Goal: Communication & Community: Answer question/provide support

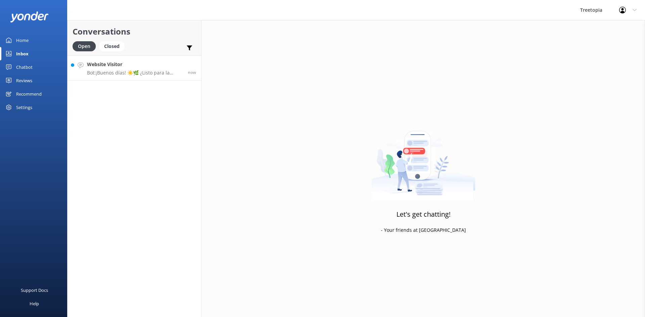
click at [135, 64] on h4 "Website Visitor" at bounding box center [135, 64] width 96 height 7
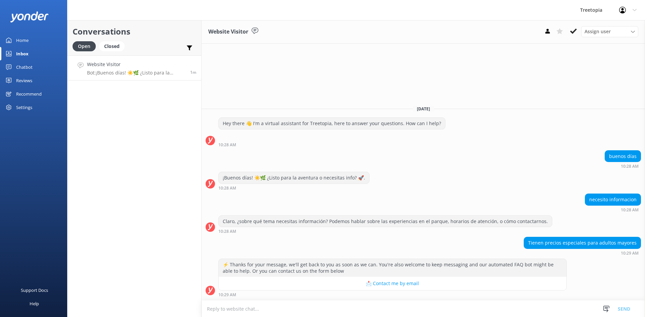
click at [316, 307] on textarea at bounding box center [423, 309] width 443 height 16
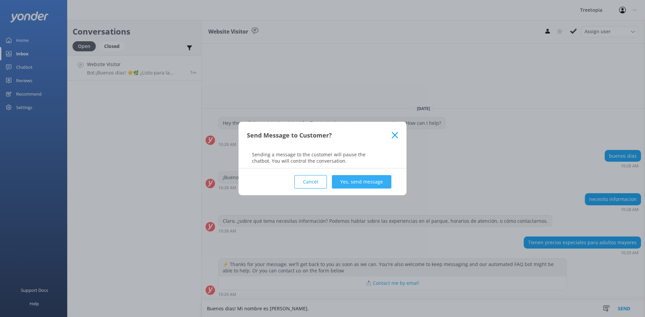
type textarea "Buenos días! Mi nombre es [PERSON_NAME]."
click at [350, 185] on button "Yes, send message" at bounding box center [361, 181] width 59 height 13
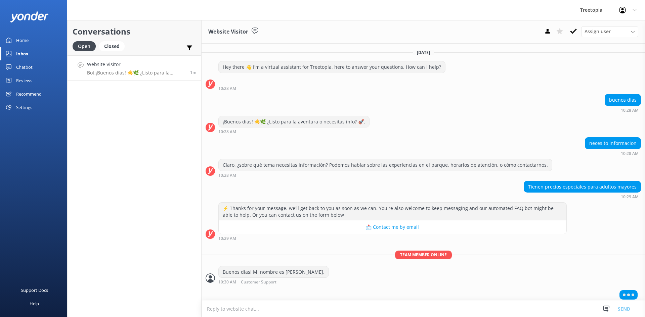
scroll to position [3, 0]
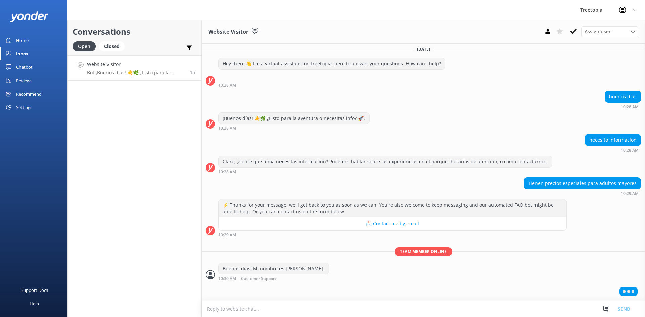
click at [230, 310] on textarea at bounding box center [423, 309] width 443 height 16
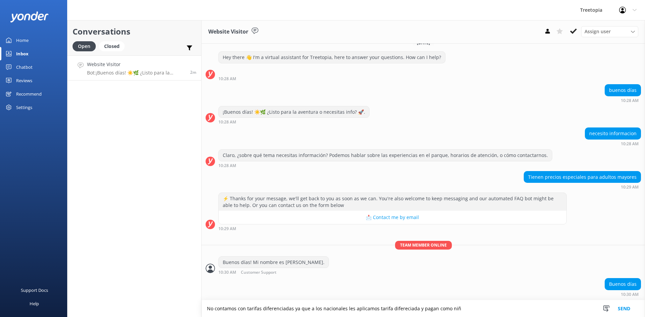
scroll to position [23, 0]
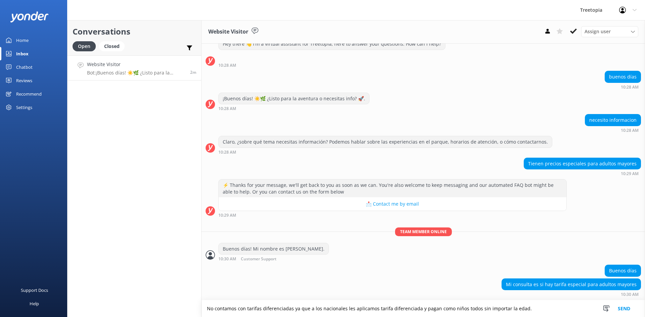
click at [533, 306] on textarea "No contamos con tarifas diferenciadas ya que a los nacionales les aplicamos tar…" at bounding box center [423, 309] width 443 height 17
type textarea "No contamos con tarifas diferenciadas ya que a los nacionales les aplicamos tar…"
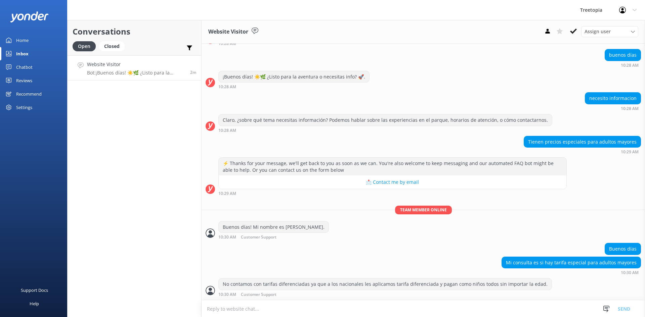
scroll to position [67, 0]
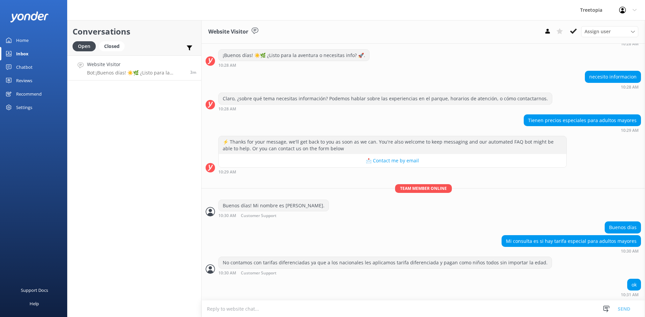
click at [353, 304] on textarea at bounding box center [423, 309] width 443 height 16
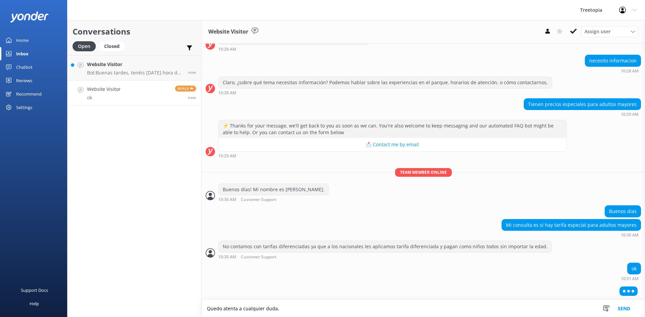
scroll to position [67, 0]
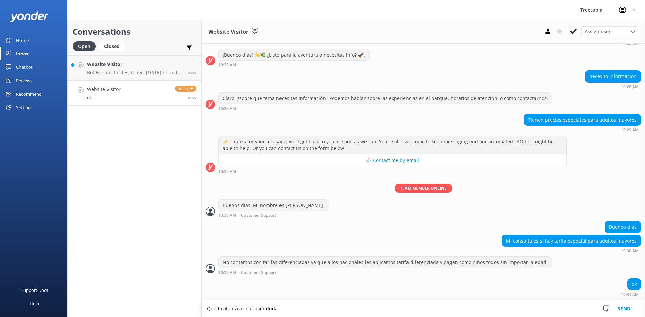
type textarea "Quedo atenta a cualquier duda,"
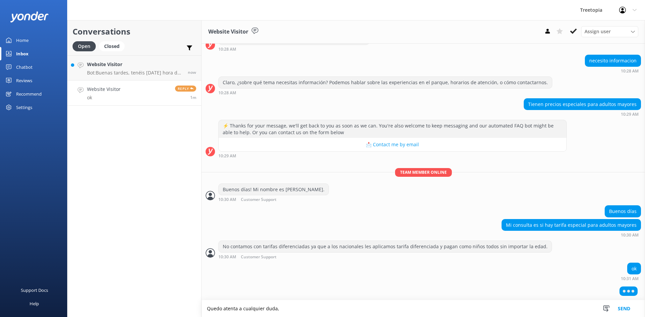
drag, startPoint x: 295, startPoint y: 308, endPoint x: 183, endPoint y: 309, distance: 111.9
click at [183, 309] on div "Conversations Open Closed Important Assigned to me Unassigned Website Visitor B…" at bounding box center [356, 168] width 578 height 297
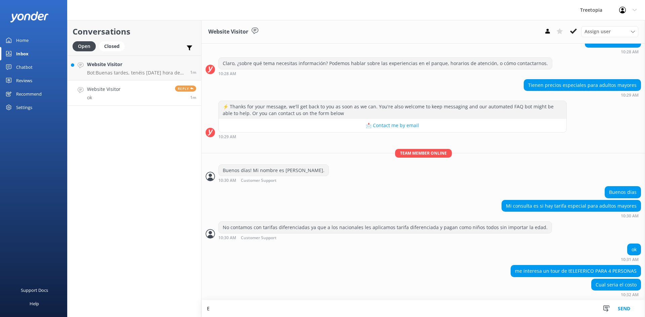
scroll to position [102, 0]
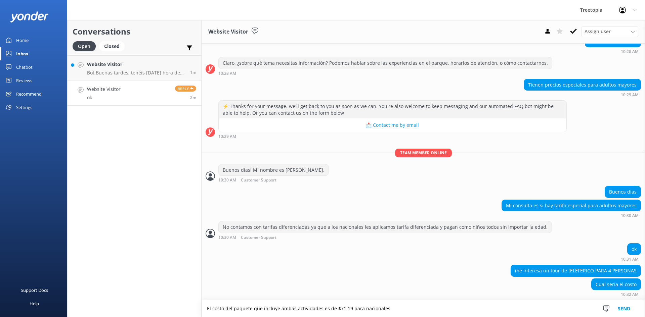
type textarea "El costo del paquete que incluye ambas actividades es de $71.19 para nacionales."
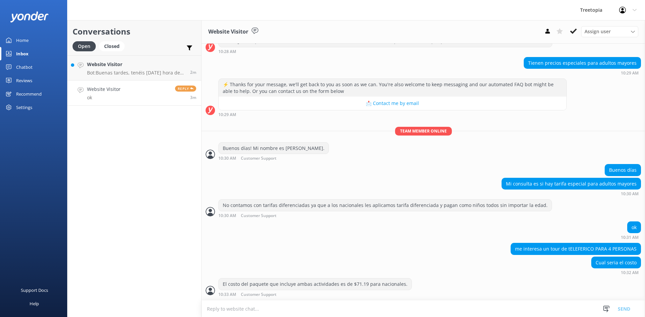
scroll to position [146, 0]
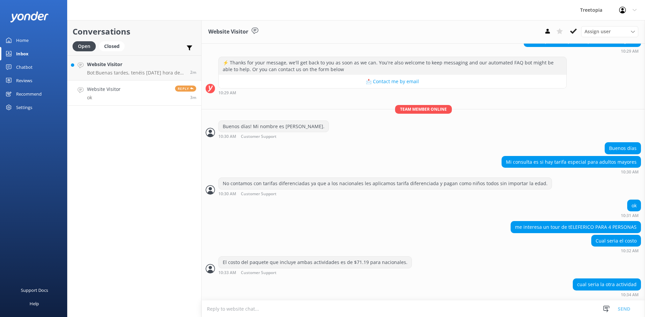
click at [231, 315] on textarea at bounding box center [423, 309] width 443 height 16
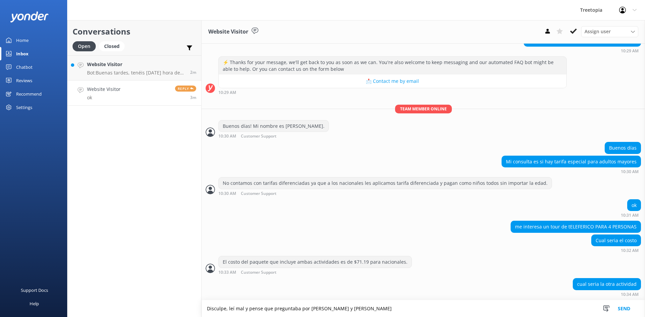
click at [354, 310] on textarea "Disculpe, leí mal y pense que preguntaba por [PERSON_NAME] y [PERSON_NAME]" at bounding box center [423, 309] width 443 height 17
type textarea "Disculpe, leí mal y pense que preguntaba por [PERSON_NAME], la actividad de Tel…"
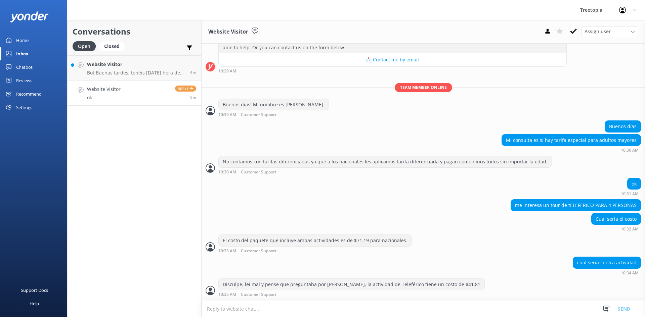
scroll to position [183, 0]
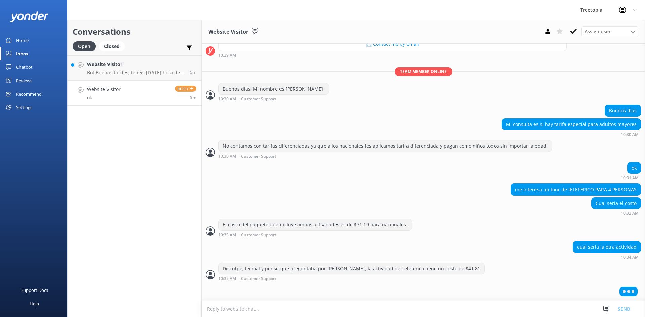
click at [107, 90] on h4 "Website Visitor" at bounding box center [104, 89] width 34 height 7
click at [137, 93] on link "Website Visitor ok Reply 5m" at bounding box center [135, 93] width 134 height 25
click at [127, 91] on link "Website Visitor ok Reply 5m" at bounding box center [135, 93] width 134 height 25
click at [127, 91] on link "Website Visitor ok Reply 6m" at bounding box center [135, 93] width 134 height 25
click at [119, 71] on p "Bot: Buenas tardes, tenéis [DATE] hora de inicio a las 08:00. Es posible llegar…" at bounding box center [136, 73] width 98 height 6
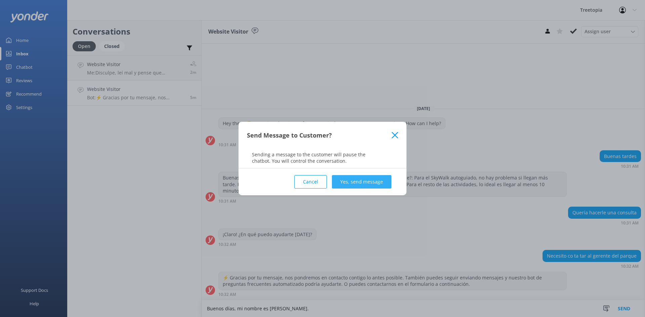
type textarea "Buenos días, mi nombre es [PERSON_NAME]."
click at [351, 184] on button "Yes, send message" at bounding box center [361, 181] width 59 height 13
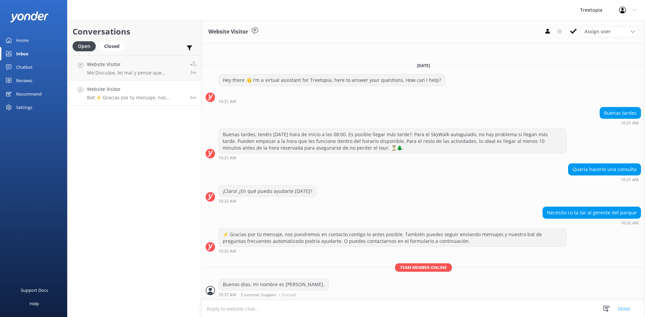
click at [282, 308] on textarea at bounding box center [423, 309] width 443 height 16
paste textarea "[PERSON_NAME][EMAIL_ADDRESS][DOMAIN_NAME]"
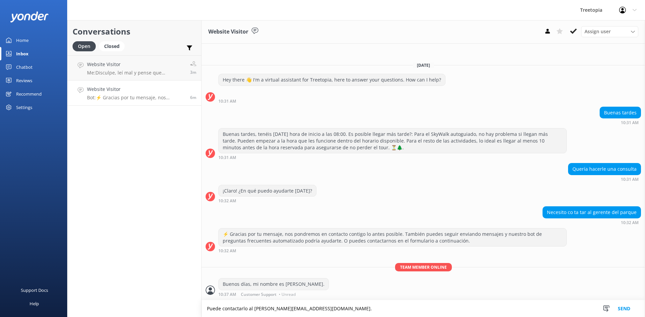
type textarea "Puede contactarlo al [PERSON_NAME][EMAIL_ADDRESS][DOMAIN_NAME]."
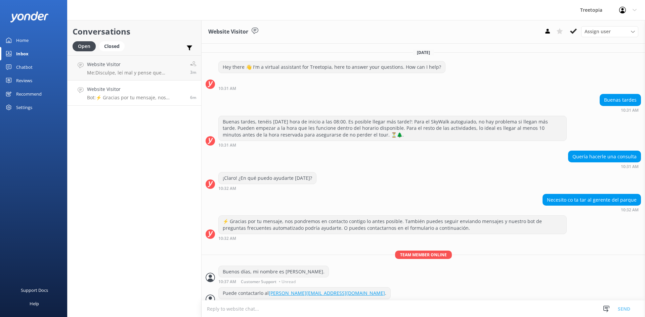
scroll to position [9, 0]
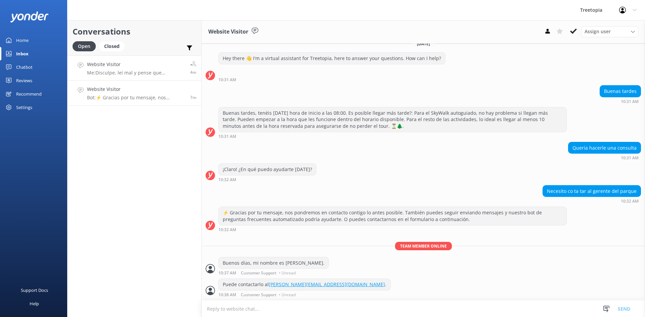
click at [140, 69] on div "Website Visitor Me: Disculpe, leí mal y pense que preguntaba por [PERSON_NAME] …" at bounding box center [136, 68] width 98 height 14
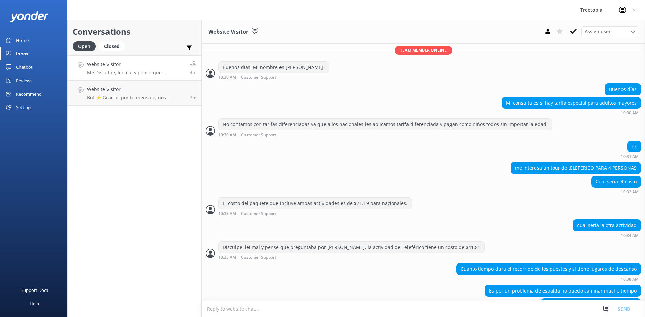
scroll to position [225, 0]
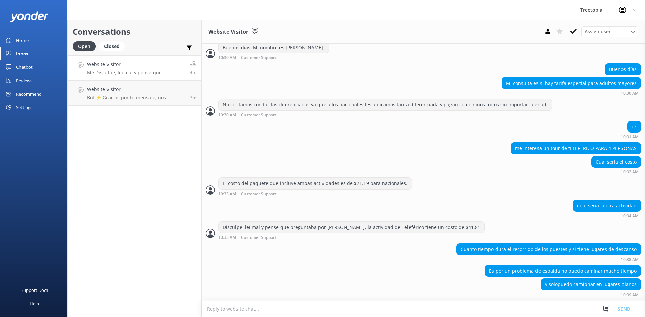
click at [234, 308] on textarea at bounding box center [423, 309] width 443 height 16
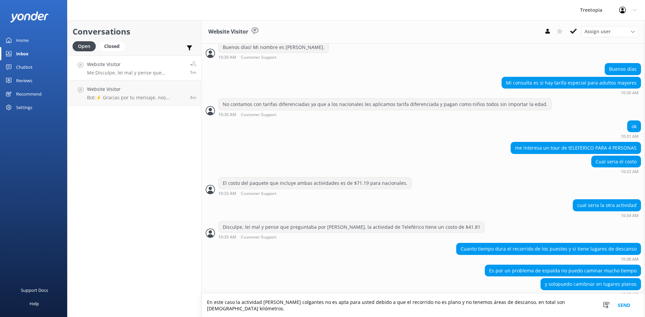
type textarea "En este caso la actividad [PERSON_NAME] colgantes no es apta para usted debido …"
click at [582, 312] on textarea "En este caso la actividad [PERSON_NAME] colgantes no es apta para usted debido …" at bounding box center [423, 305] width 443 height 23
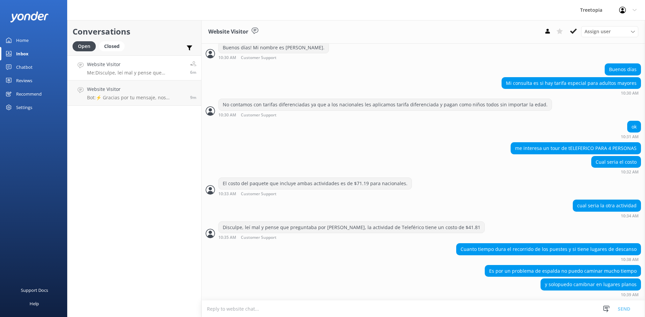
scroll to position [253, 0]
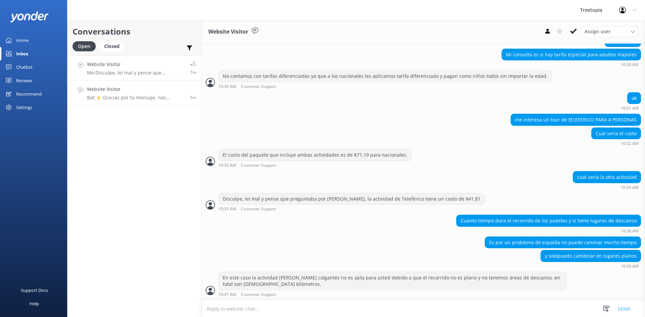
click at [139, 100] on p "Bot: ⚡ Gracias por tu mensaje, nos pondremos en contacto contigo lo antes posib…" at bounding box center [136, 98] width 98 height 6
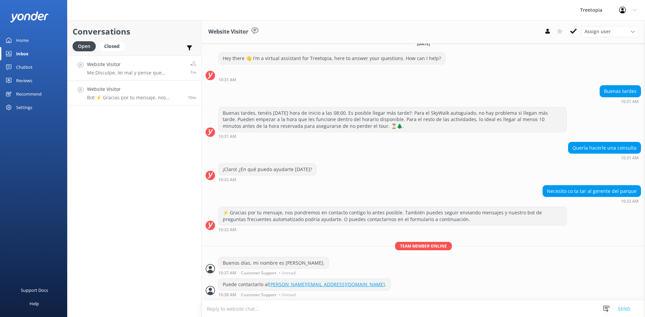
click at [141, 68] on h4 "Website Visitor" at bounding box center [136, 64] width 98 height 7
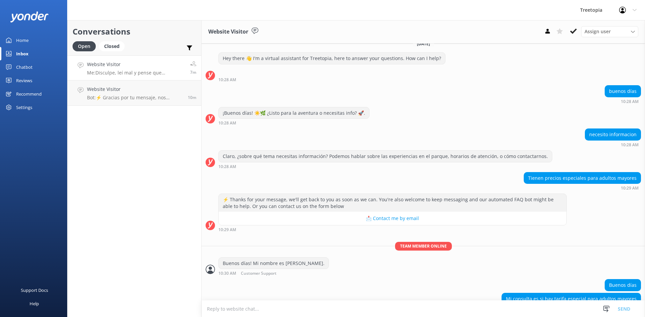
scroll to position [253, 0]
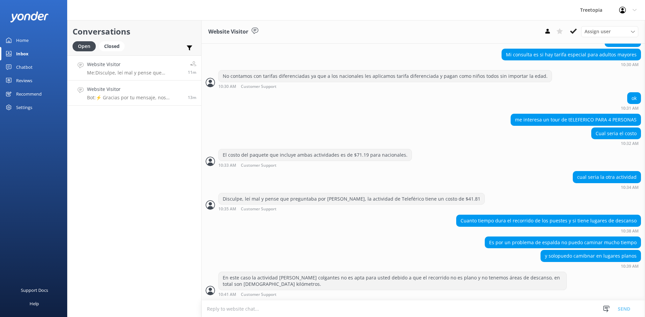
click at [150, 94] on div "Website Visitor Bot: ⚡ Gracias por tu mensaje, nos pondremos en contacto contig…" at bounding box center [135, 93] width 96 height 15
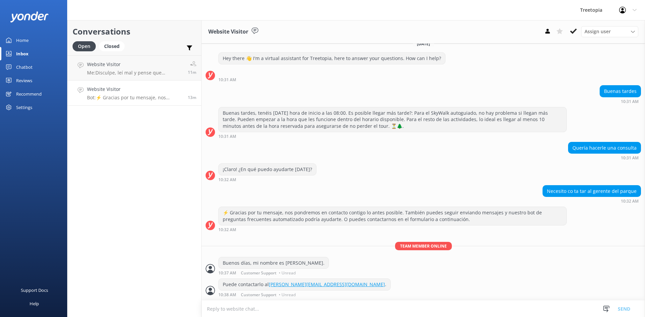
scroll to position [9, 0]
click at [153, 71] on p "Me: Disculpe, leí mal y pense que preguntaba por [PERSON_NAME] y [PERSON_NAME],…" at bounding box center [135, 73] width 96 height 6
